Goal: Task Accomplishment & Management: Complete application form

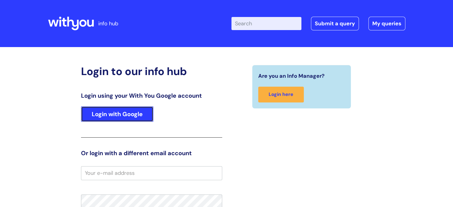
click at [130, 112] on link "Login with Google" at bounding box center [117, 113] width 72 height 15
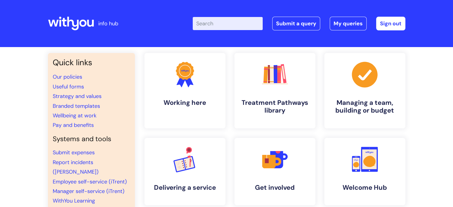
scroll to position [3, 0]
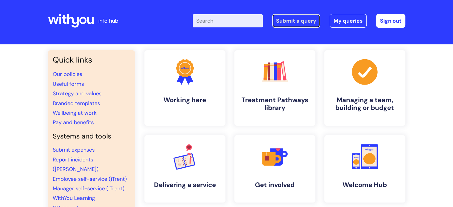
click at [293, 19] on link "Submit a query" at bounding box center [296, 21] width 48 height 14
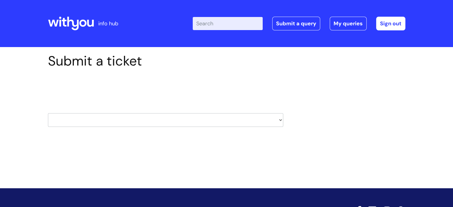
click at [279, 120] on select "HR / People IT and Support Clinical Drug Alerts Finance Accounts Data Support T…" at bounding box center [165, 120] width 235 height 14
select select "it_and_support"
click at [48, 113] on select "HR / People IT and Support Clinical Drug Alerts Finance Accounts Data Support T…" at bounding box center [165, 120] width 235 height 14
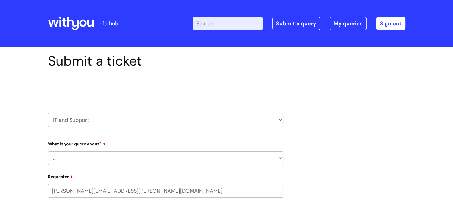
select select "80004328356"
click at [213, 159] on select "... Mobile Phone Reset & MFA Accounts, Starters and Leavers IT Hardware issue I…" at bounding box center [165, 158] width 235 height 14
select select "System/software"
click at [48, 151] on select "... Mobile Phone Reset & MFA Accounts, Starters and Leavers IT Hardware issue I…" at bounding box center [165, 158] width 235 height 14
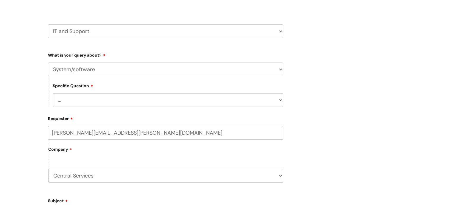
scroll to position [91, 0]
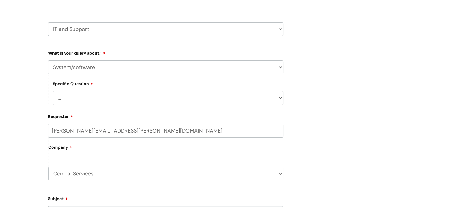
click at [275, 98] on select "... Halo PCMIS Iaptus NHS Email CJSM Email Mitel Another System Google (Workspa…" at bounding box center [168, 98] width 230 height 14
select select "I like to request software"
click at [53, 91] on select "... Halo PCMIS Iaptus NHS Email CJSM Email Mitel Another System Google (Workspa…" at bounding box center [168, 98] width 230 height 14
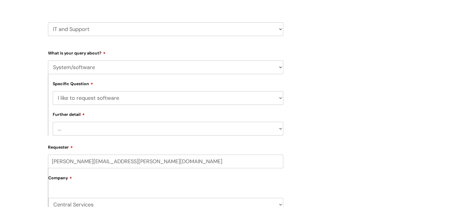
click at [279, 129] on select "... Dragon/Simply Speaking/ClaroRead Adobe Acrobat Adobe Creative Cloud Raiser'…" at bounding box center [168, 129] width 230 height 14
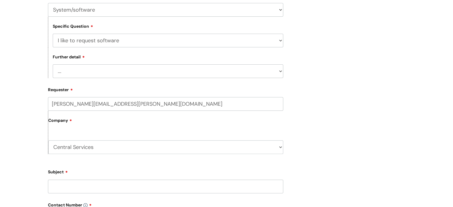
scroll to position [149, 0]
click at [280, 69] on select "... Dragon/Simply Speaking/ClaroRead Adobe Acrobat Adobe Creative Cloud Raiser'…" at bounding box center [168, 71] width 230 height 14
click at [279, 41] on select "... Halo PCMIS Iaptus NHS Email CJSM Email Mitel Another System Google (Workspa…" at bounding box center [168, 40] width 230 height 14
click at [53, 33] on select "... Halo PCMIS Iaptus NHS Email CJSM Email Mitel Another System Google (Workspa…" at bounding box center [168, 40] width 230 height 14
click at [281, 72] on select "... Dragon/Simply Speaking/ClaroRead Adobe Acrobat Adobe Creative Cloud Raiser'…" at bounding box center [168, 71] width 230 height 14
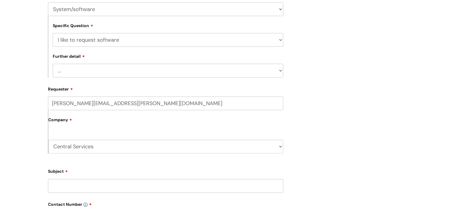
click at [318, 82] on div "Submit a ticket Select issue type HR / People IT and Support Clinical Drug Aler…" at bounding box center [226, 130] width 366 height 453
click at [279, 43] on select "... Halo PCMIS Iaptus NHS Email CJSM Email Mitel Another System Google (Workspa…" at bounding box center [168, 40] width 230 height 14
click at [281, 9] on select "... Mobile Phone Reset & MFA Accounts, Starters and Leavers IT Hardware issue I…" at bounding box center [165, 9] width 235 height 14
select select "Something Else"
click at [48, 2] on select "... Mobile Phone Reset & MFA Accounts, Starters and Leavers IT Hardware issue I…" at bounding box center [165, 9] width 235 height 14
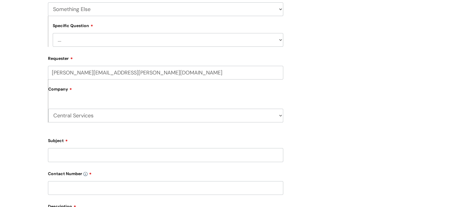
click at [277, 42] on select "... My problem is not listed" at bounding box center [168, 40] width 230 height 14
select select "My problem is not listed"
click at [53, 33] on select "... My problem is not listed" at bounding box center [168, 40] width 230 height 14
click at [179, 148] on div "Subject" at bounding box center [165, 148] width 235 height 26
click at [177, 151] on input "Subject" at bounding box center [165, 155] width 235 height 14
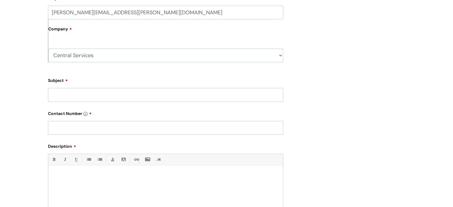
scroll to position [215, 0]
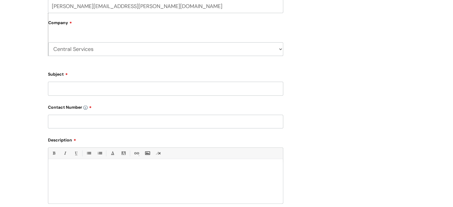
click at [73, 89] on input "Subject" at bounding box center [165, 89] width 235 height 14
type input "Tableau"
click at [70, 121] on input "text" at bounding box center [165, 122] width 235 height 14
type input "07773979005"
click at [57, 165] on div at bounding box center [165, 182] width 235 height 41
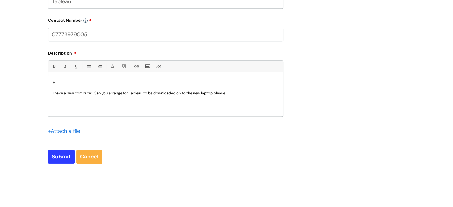
scroll to position [304, 0]
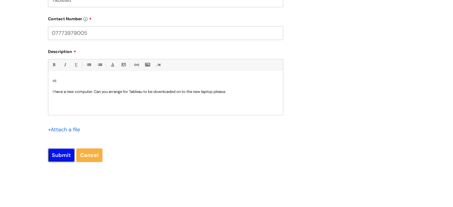
click at [57, 157] on input "Submit" at bounding box center [61, 155] width 27 height 14
type input "Please Wait..."
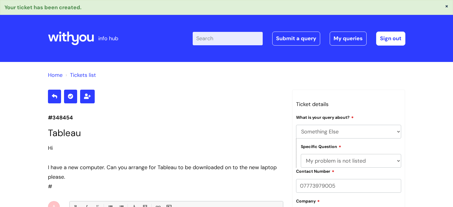
select select "Something Else"
select select "My problem is not listed"
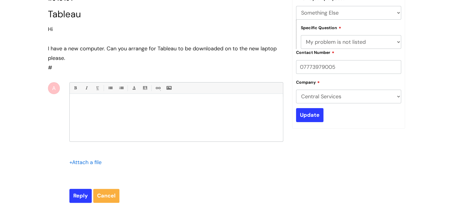
scroll to position [119, 0]
